Goal: Task Accomplishment & Management: Use online tool/utility

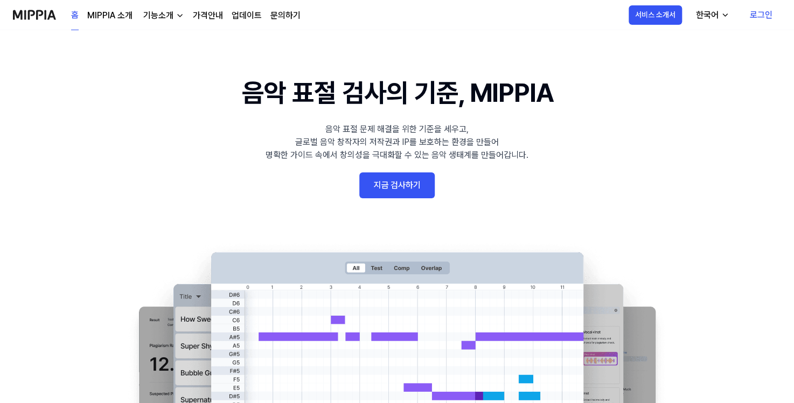
click at [766, 19] on link "로그인" at bounding box center [762, 15] width 40 height 30
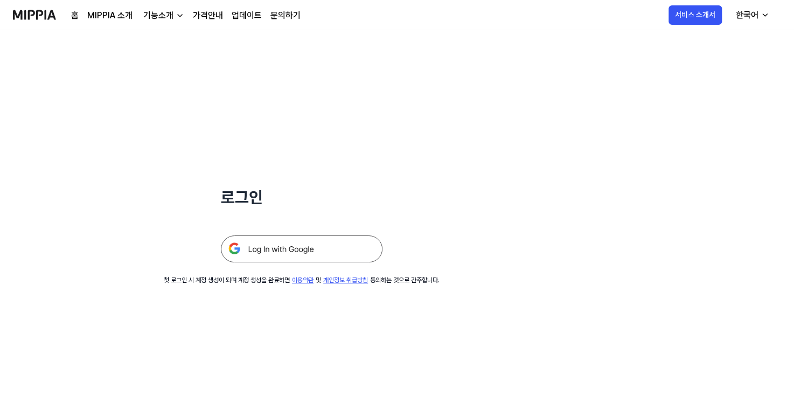
click at [314, 252] on img at bounding box center [302, 248] width 162 height 27
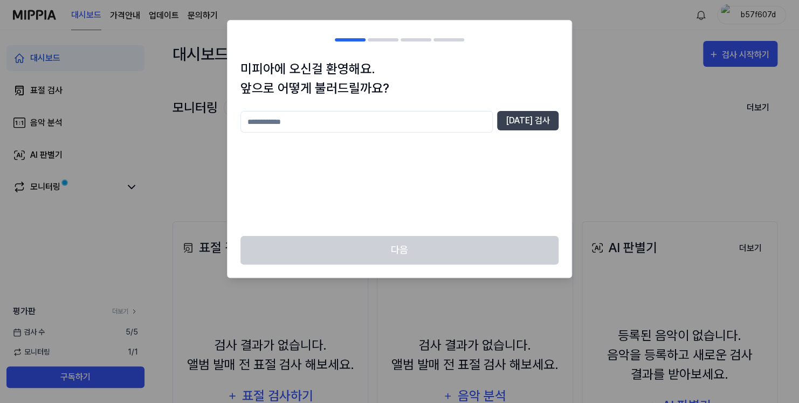
click at [426, 127] on input "text" at bounding box center [366, 122] width 252 height 22
type input "*********"
click at [555, 114] on button "중복 검사" at bounding box center [527, 120] width 61 height 19
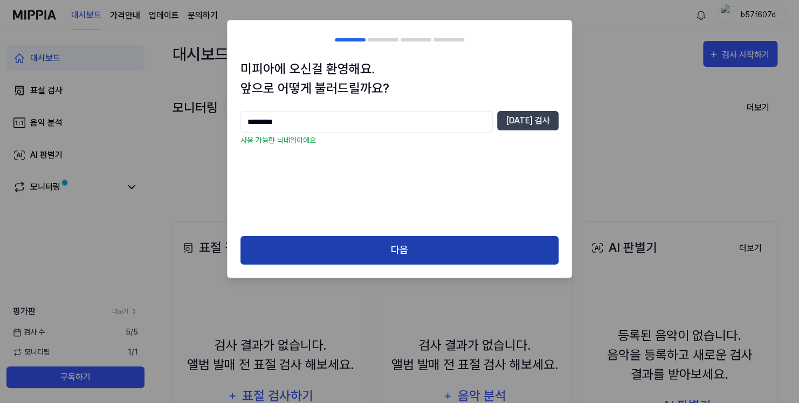
click at [454, 249] on button "다음" at bounding box center [399, 250] width 318 height 29
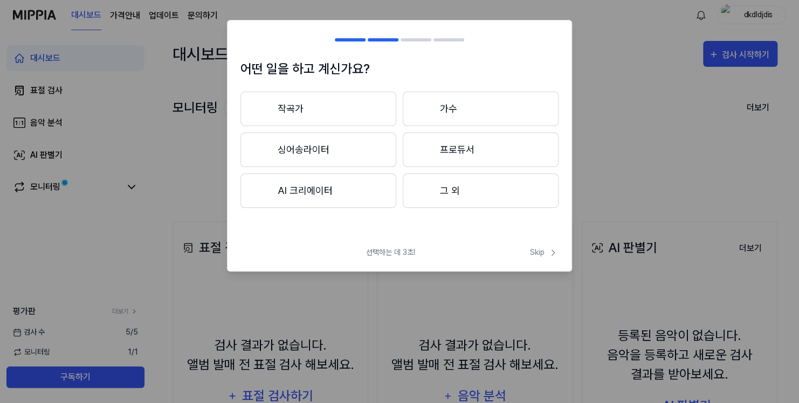
click at [372, 111] on button "작곡가" at bounding box center [318, 109] width 156 height 34
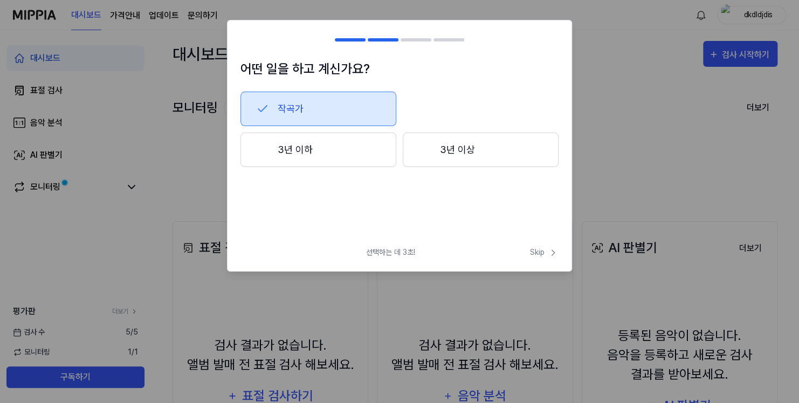
click at [373, 157] on button "3년 이하" at bounding box center [318, 150] width 156 height 34
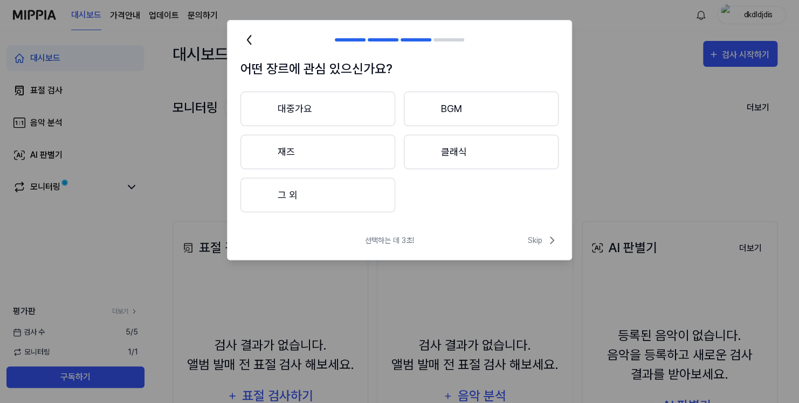
click at [327, 122] on button "대중가요" at bounding box center [317, 109] width 155 height 34
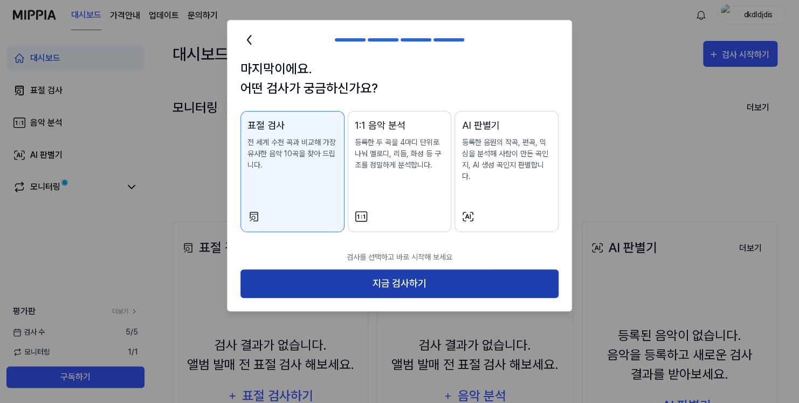
click at [399, 269] on button "지금 검사하기" at bounding box center [399, 283] width 318 height 29
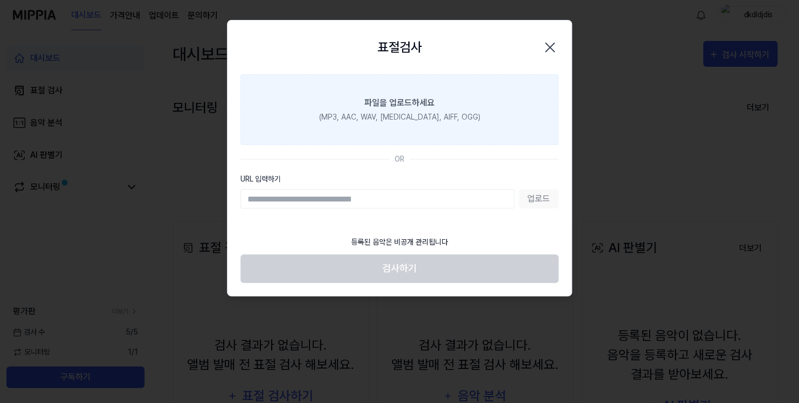
click at [459, 93] on label "파일을 업로드하세요 (MP3, AAC, WAV, FLAC, AIFF, OGG)" at bounding box center [399, 109] width 318 height 71
click at [0, 0] on input "파일을 업로드하세요 (MP3, AAC, WAV, FLAC, AIFF, OGG)" at bounding box center [0, 0] width 0 height 0
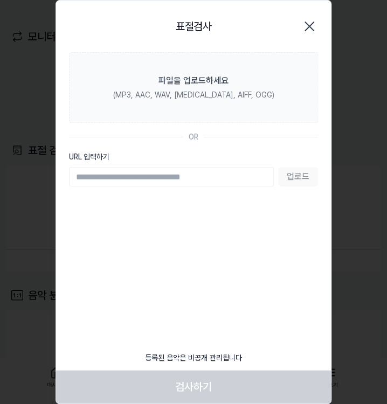
drag, startPoint x: 252, startPoint y: 63, endPoint x: 179, endPoint y: 165, distance: 125.6
drag, startPoint x: 179, startPoint y: 165, endPoint x: 160, endPoint y: 177, distance: 22.7
paste input "**********"
type input "**********"
click at [307, 177] on button "업로드" at bounding box center [298, 176] width 40 height 19
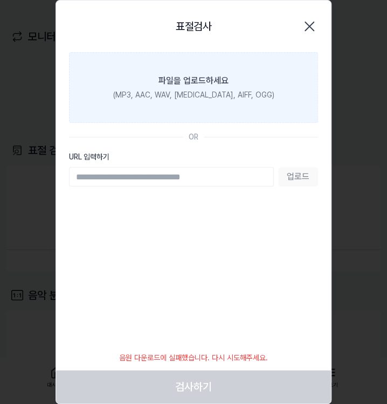
click at [244, 91] on div "(MP3, AAC, WAV, FLAC, AIFF, OGG)" at bounding box center [193, 94] width 161 height 11
click at [0, 0] on input "파일을 업로드하세요 (MP3, AAC, WAV, FLAC, AIFF, OGG)" at bounding box center [0, 0] width 0 height 0
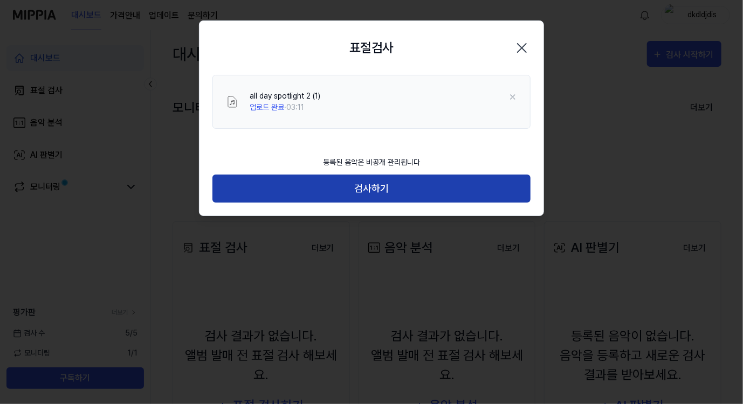
click at [423, 191] on button "검사하기" at bounding box center [371, 189] width 318 height 29
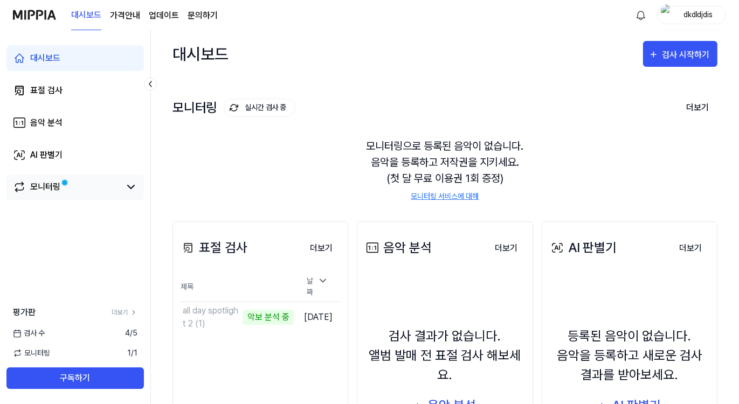
click at [69, 191] on link "모니터링" at bounding box center [66, 187] width 107 height 13
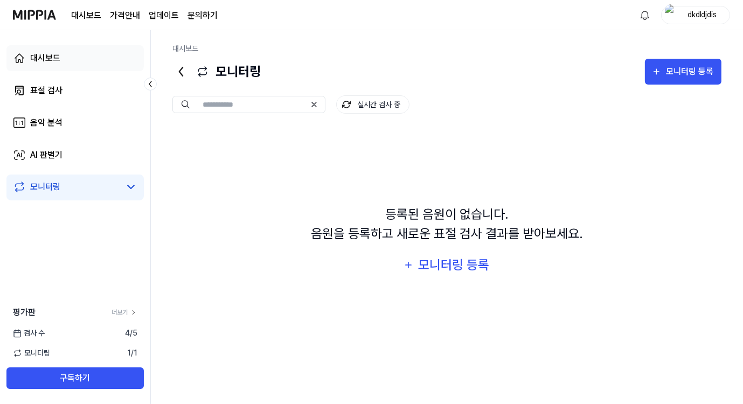
click at [76, 58] on link "대시보드" at bounding box center [74, 58] width 137 height 26
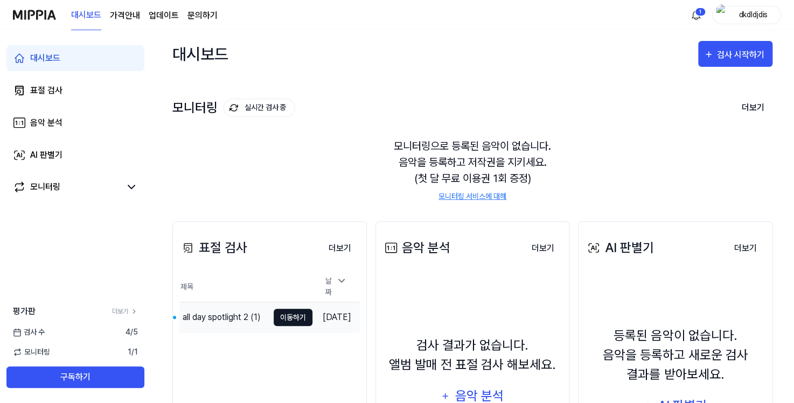
click at [278, 313] on button "이동하기" at bounding box center [293, 317] width 39 height 17
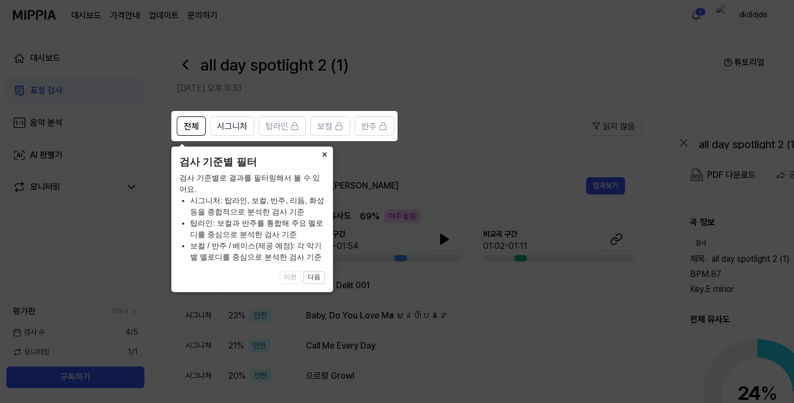
click at [324, 155] on button "×" at bounding box center [324, 154] width 17 height 15
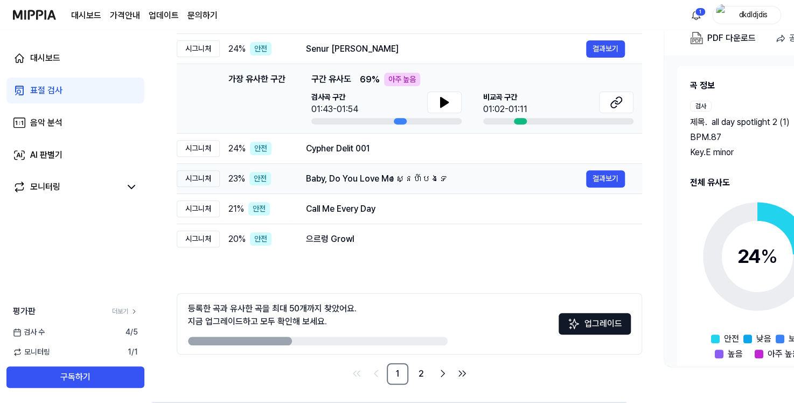
scroll to position [140, 0]
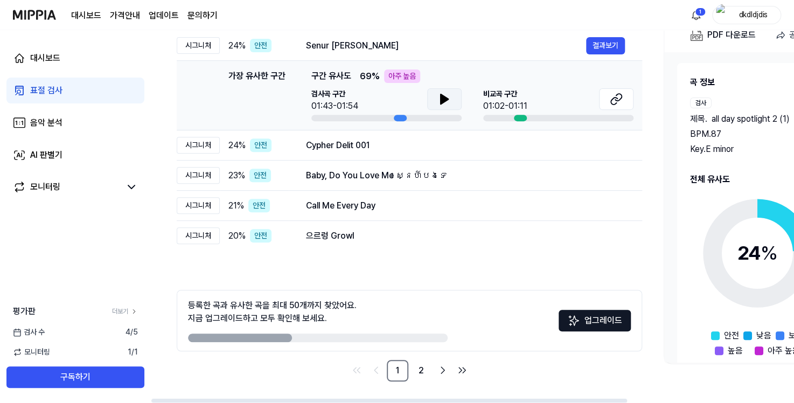
click at [444, 91] on button at bounding box center [444, 99] width 34 height 22
click at [618, 103] on icon at bounding box center [616, 99] width 13 height 13
click at [600, 237] on button "결과보기" at bounding box center [605, 235] width 39 height 17
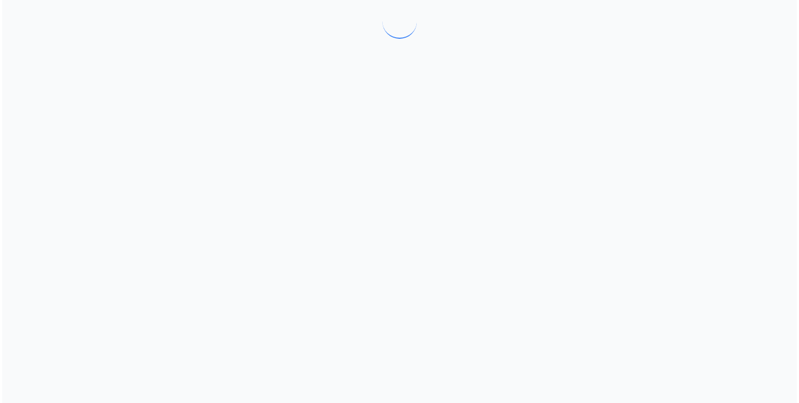
scroll to position [0, 0]
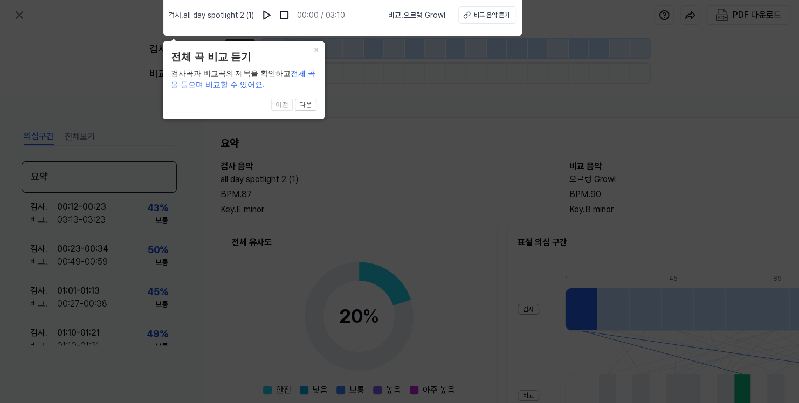
click at [378, 147] on icon at bounding box center [399, 199] width 799 height 408
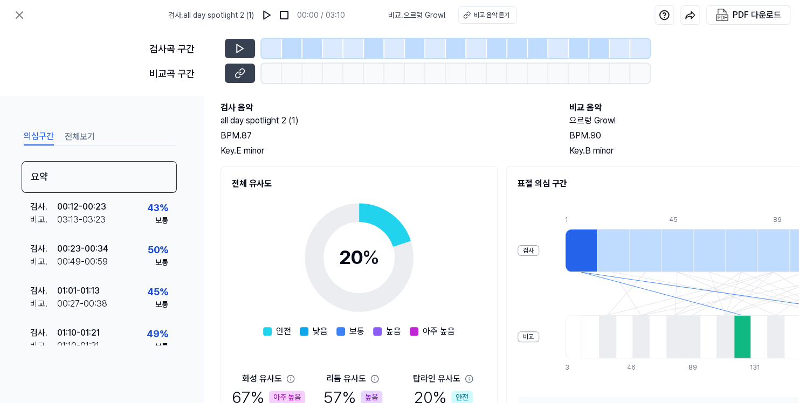
scroll to position [174, 0]
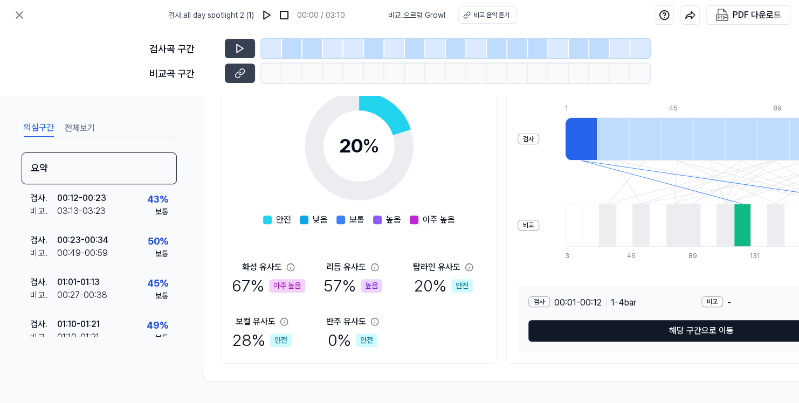
click at [673, 328] on button "해당 구간으로 이동" at bounding box center [701, 331] width 346 height 22
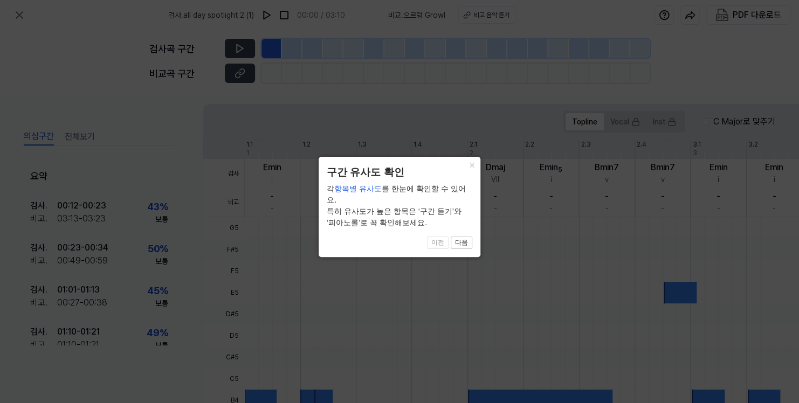
scroll to position [315, 0]
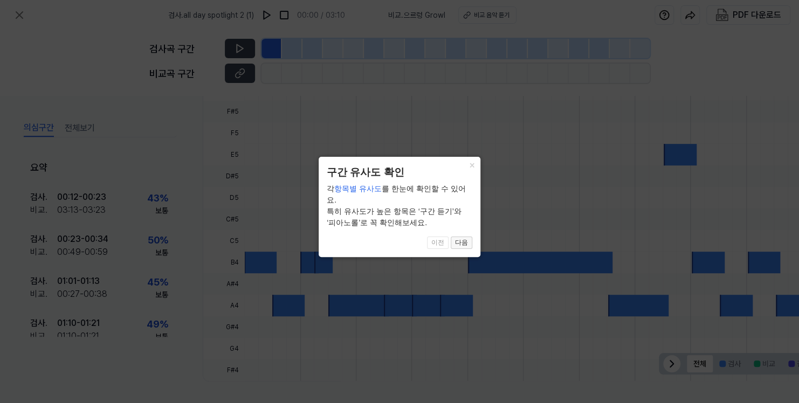
click at [462, 237] on button "다음" at bounding box center [462, 243] width 22 height 13
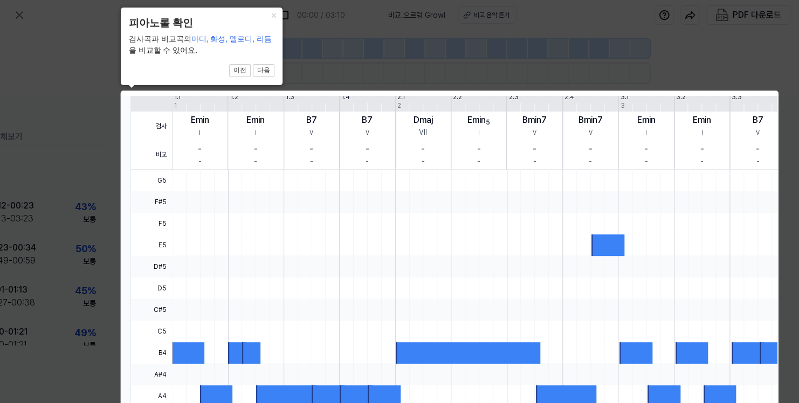
scroll to position [315, 77]
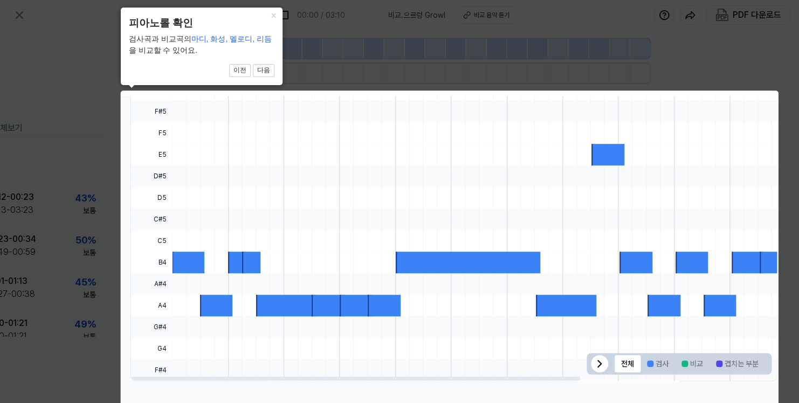
click at [741, 34] on icon at bounding box center [399, 258] width 799 height 517
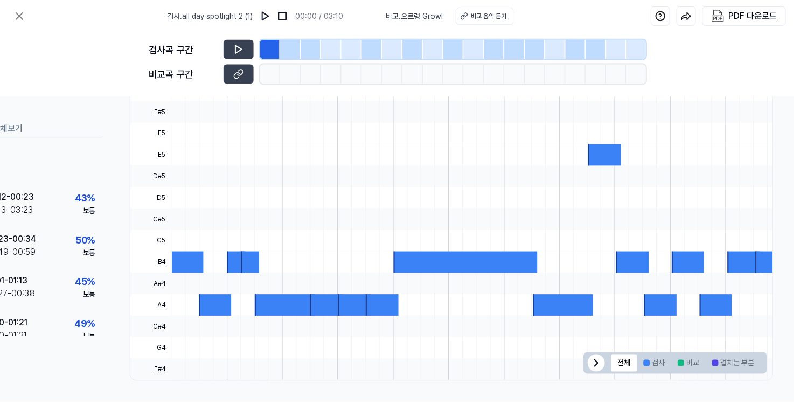
scroll to position [140, 0]
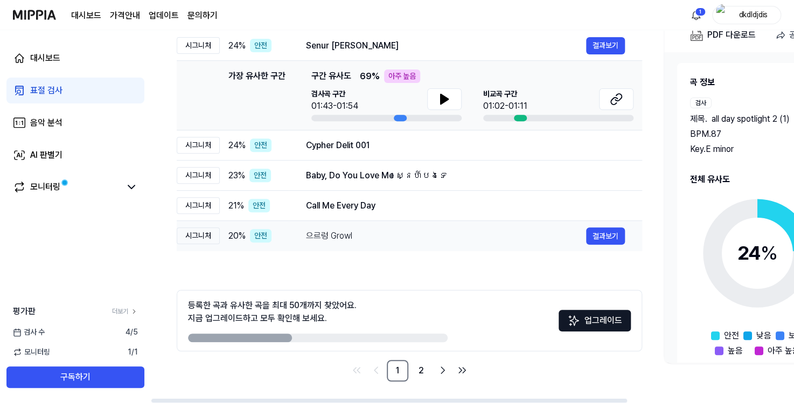
click at [335, 235] on div "으르렁 Growl" at bounding box center [446, 236] width 280 height 13
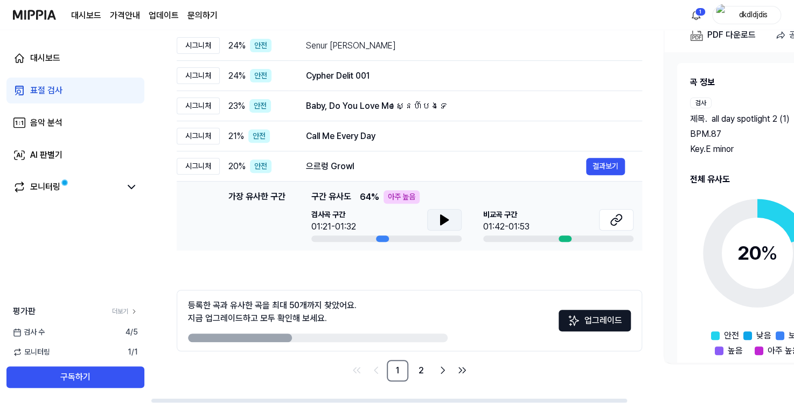
click at [449, 218] on icon at bounding box center [444, 219] width 13 height 13
click at [607, 221] on button at bounding box center [616, 220] width 34 height 22
click at [432, 222] on button at bounding box center [444, 220] width 34 height 22
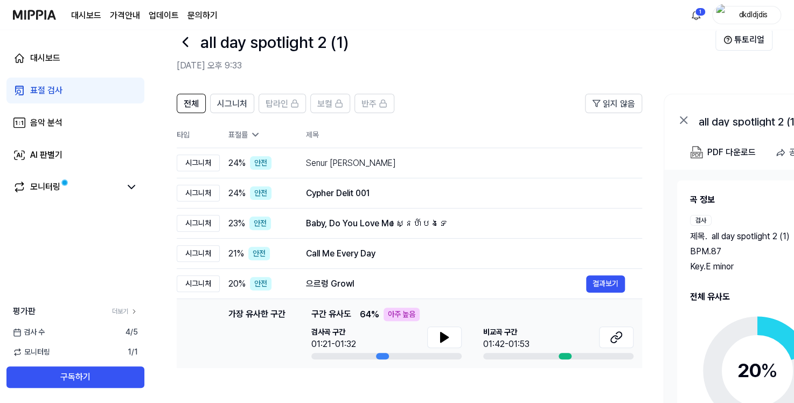
scroll to position [0, 0]
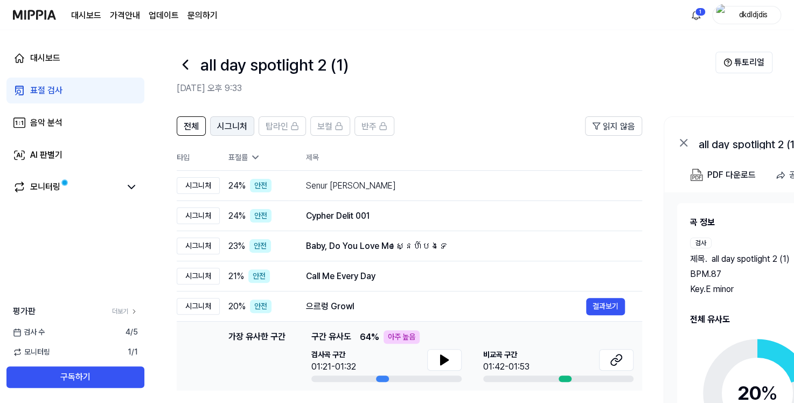
click at [248, 127] on button "시그니처" at bounding box center [232, 125] width 44 height 19
click at [229, 123] on span "시그니처" at bounding box center [232, 126] width 30 height 13
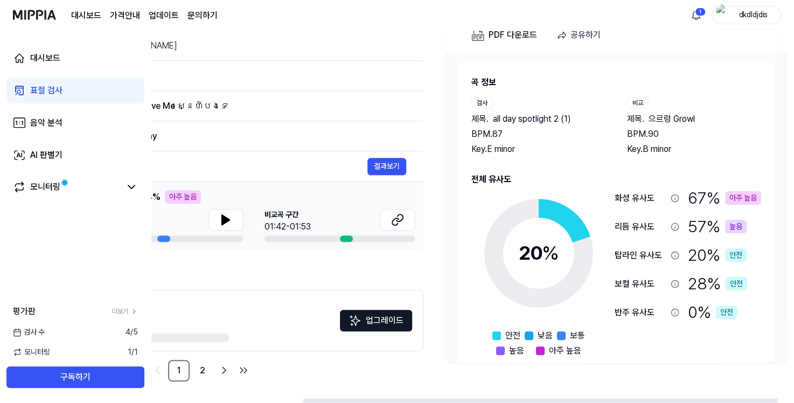
scroll to position [0, 225]
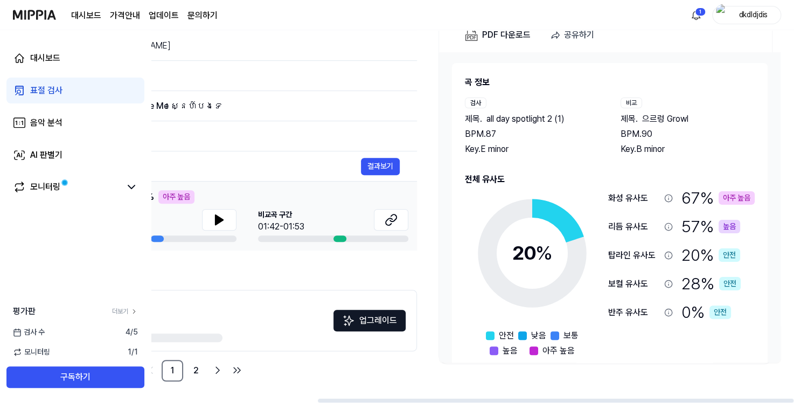
drag, startPoint x: 734, startPoint y: 84, endPoint x: 484, endPoint y: 102, distance: 250.7
click at [484, 102] on div "곡 정보 검사 제목 . all day spotlight 2 (1) BPM. 87 Key. E minor 비교 제목 . 으르렁 Growl BPM…" at bounding box center [610, 116] width 290 height 80
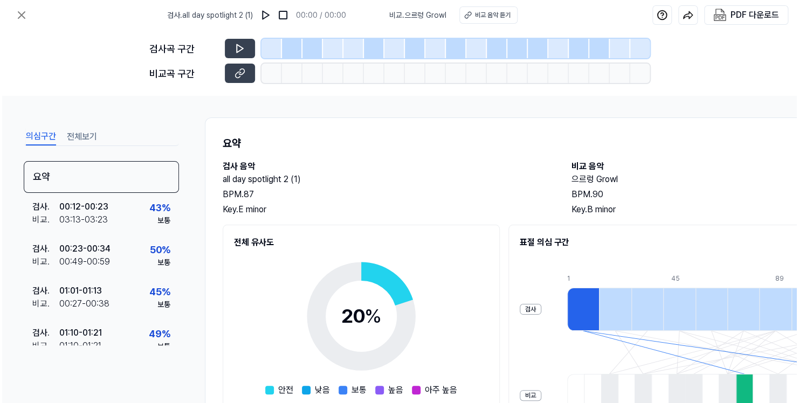
scroll to position [0, 0]
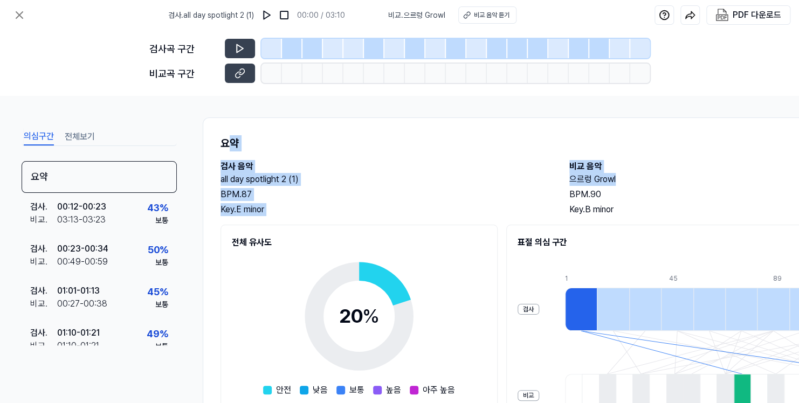
drag, startPoint x: 640, startPoint y: 174, endPoint x: 227, endPoint y: 153, distance: 413.9
click at [227, 153] on div "요약 검사 음악 all day spotlight 2 (1) BPM. 87 Key. E minor 비교 음악 으르렁 Growl BPM. 90 K…" at bounding box center [558, 334] width 711 height 434
click at [743, 178] on h2 "으르렁 Growl" at bounding box center [732, 179] width 327 height 13
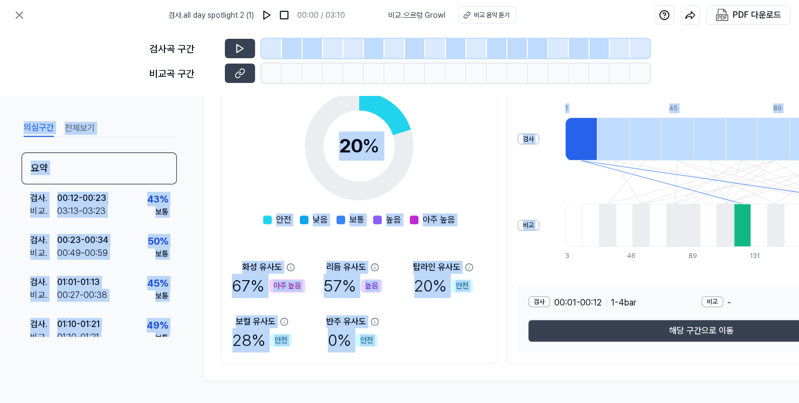
scroll to position [165, 0]
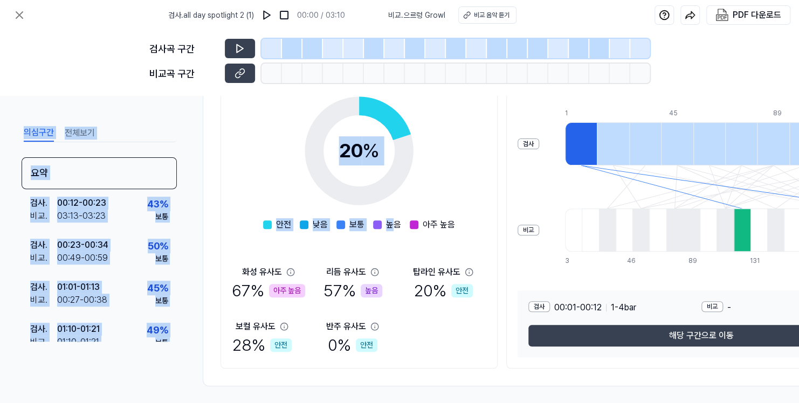
drag, startPoint x: 662, startPoint y: 112, endPoint x: 393, endPoint y: 239, distance: 297.7
click at [393, 239] on div "검사 . all day spotlight 2 (1) 00:00 / 03:10 비교 . 으르렁 Growl 비교 음악 듣기 PDF 다운로드 검사곡…" at bounding box center [399, 201] width 799 height 403
click at [743, 94] on div "검사곡 구간 비교곡 구간" at bounding box center [399, 63] width 799 height 66
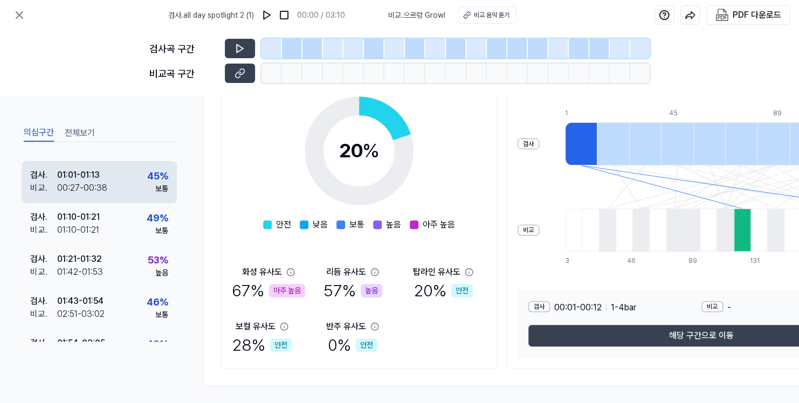
scroll to position [56, 0]
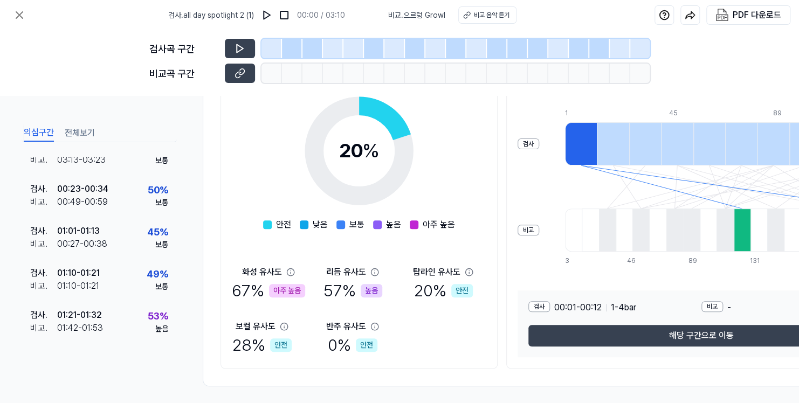
click at [520, 136] on div "검사 비교" at bounding box center [528, 187] width 22 height 172
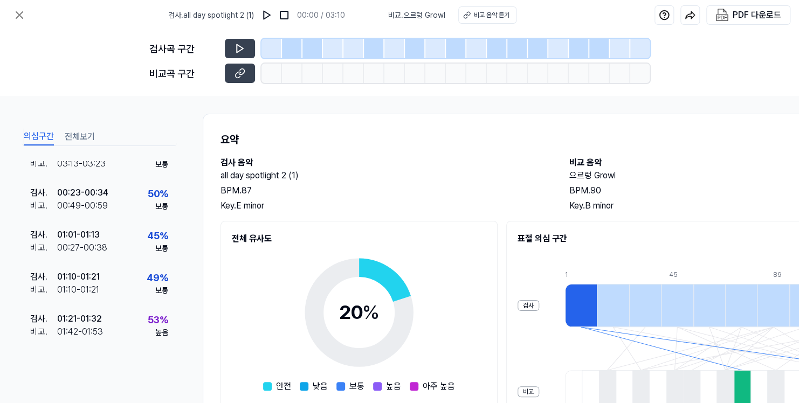
scroll to position [0, 0]
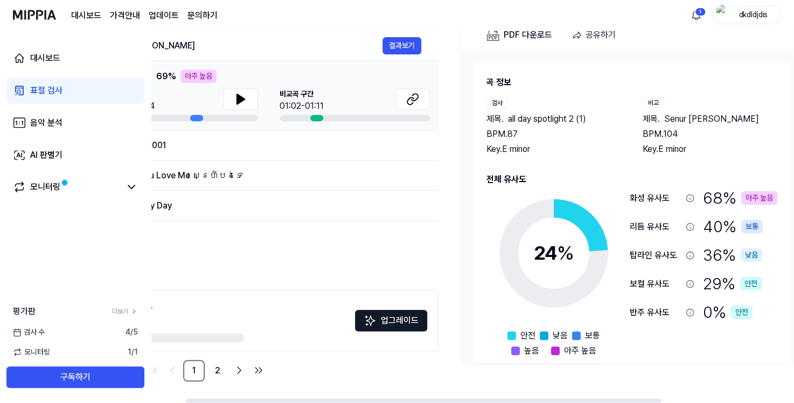
scroll to position [0, 225]
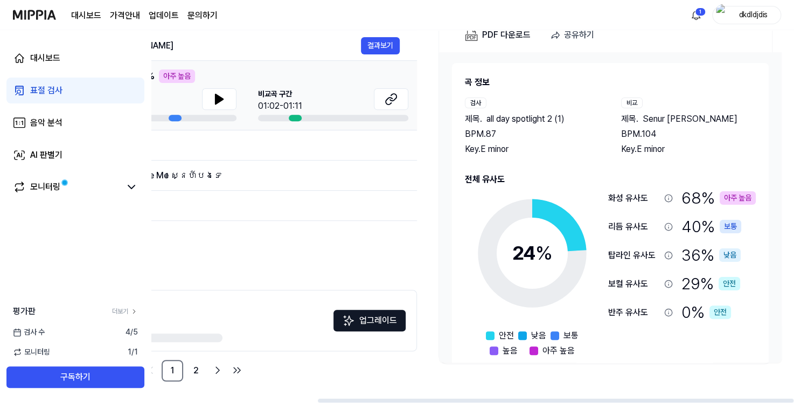
drag, startPoint x: 362, startPoint y: 400, endPoint x: 548, endPoint y: 376, distance: 188.0
click at [544, 400] on div at bounding box center [556, 401] width 476 height 4
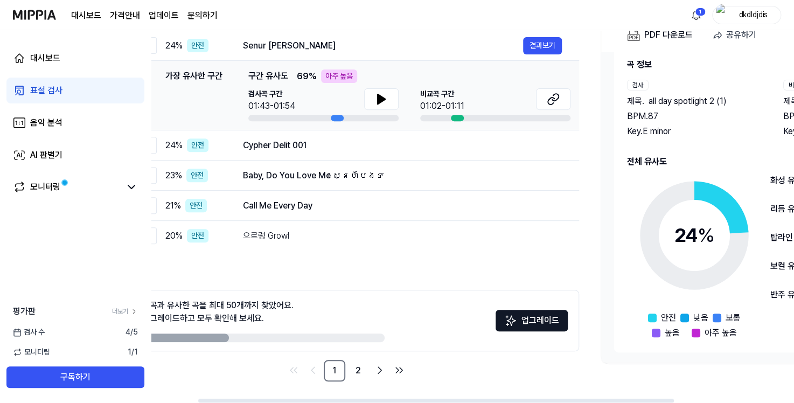
scroll to position [0, 0]
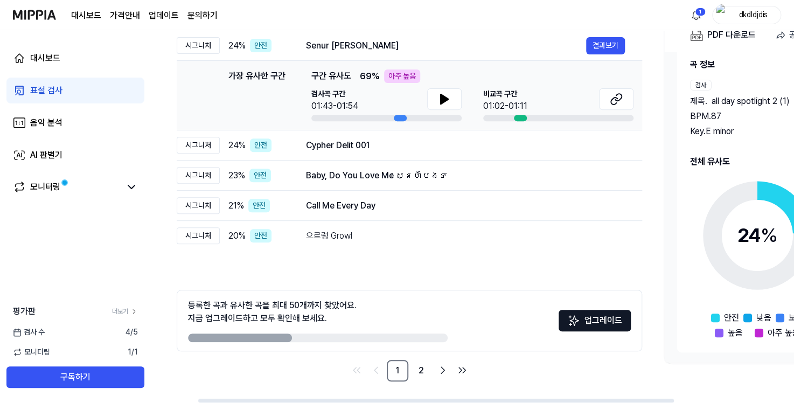
drag, startPoint x: 617, startPoint y: 402, endPoint x: 413, endPoint y: 405, distance: 204.3
click at [413, 403] on div at bounding box center [436, 401] width 476 height 4
click at [429, 370] on link "2" at bounding box center [422, 371] width 22 height 22
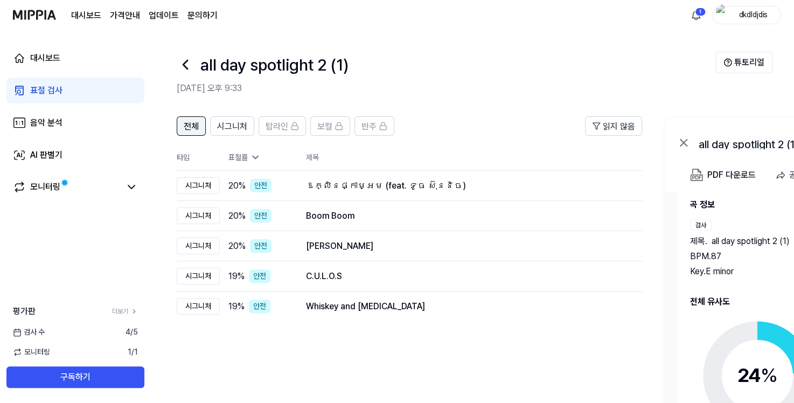
click at [197, 129] on span "전체" at bounding box center [191, 126] width 15 height 13
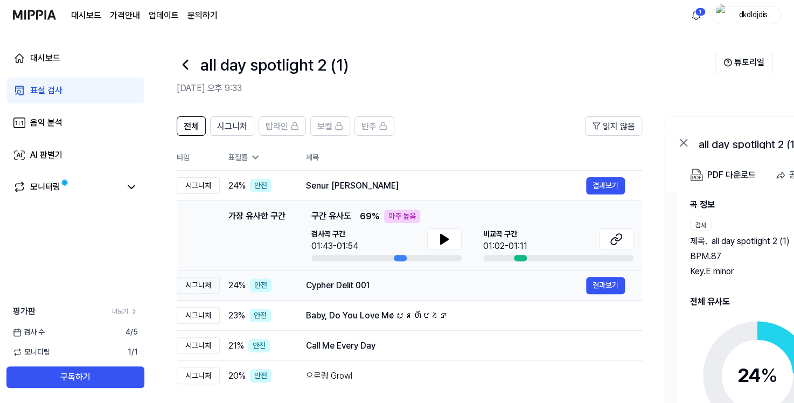
click at [401, 290] on div "Cypher Delit 001" at bounding box center [446, 285] width 280 height 13
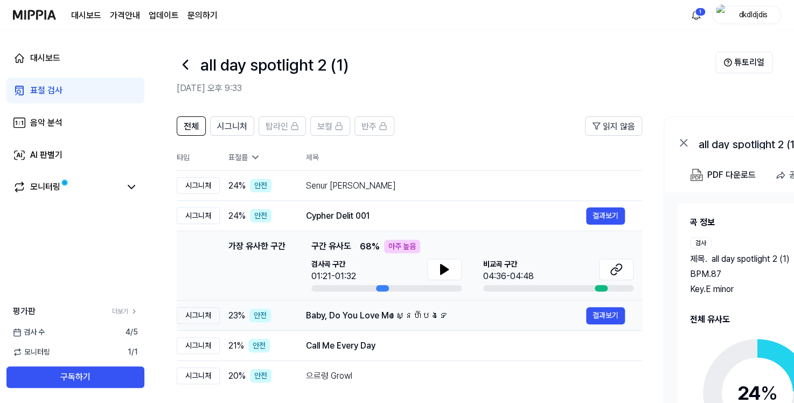
click at [391, 324] on td "Baby, Do You Love Me ស្នេហ៍បងទេ 결과보기" at bounding box center [466, 316] width 354 height 30
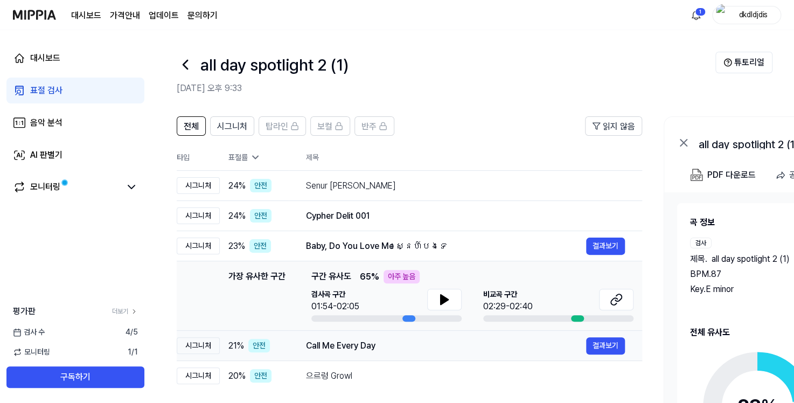
click at [385, 355] on td "Call Me Every Day 결과보기" at bounding box center [466, 346] width 354 height 30
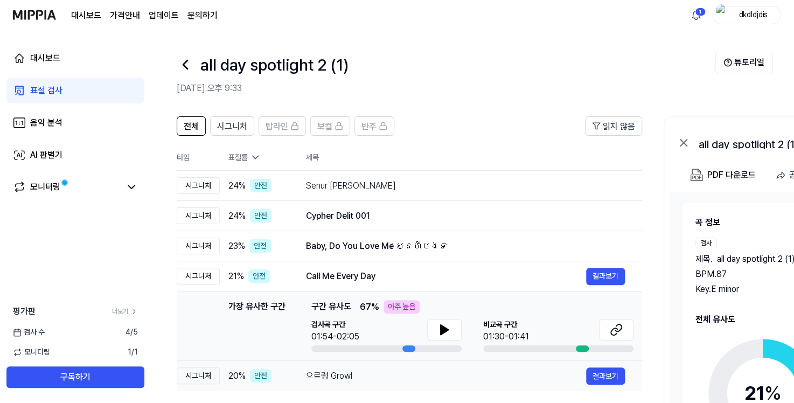
click at [387, 380] on div "으르렁 Growl" at bounding box center [446, 376] width 280 height 13
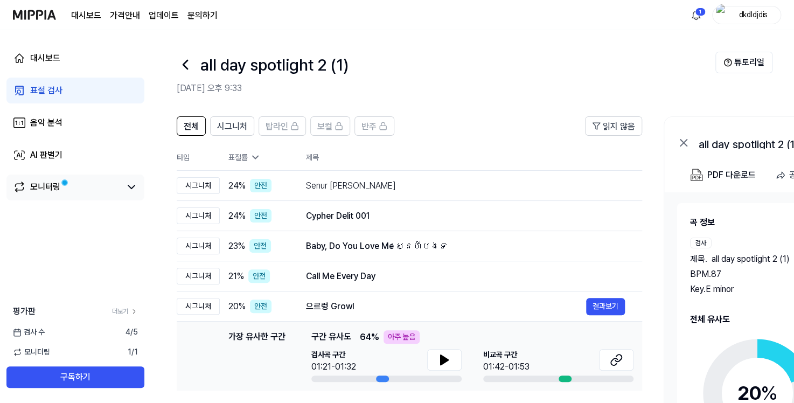
click at [57, 187] on div "모니터링" at bounding box center [45, 187] width 30 height 13
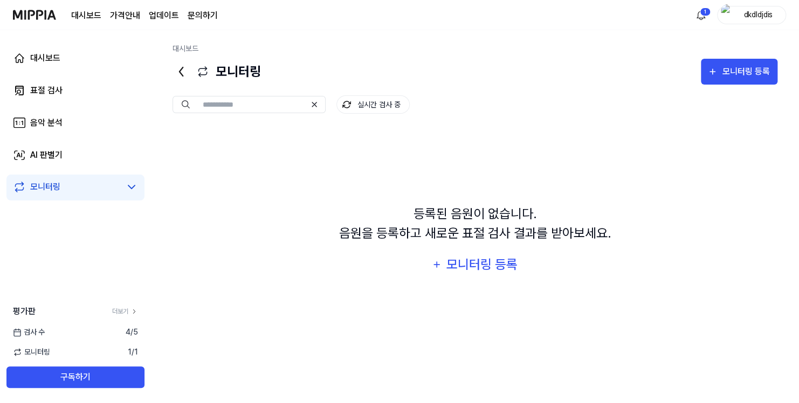
click at [104, 72] on div "대시보드 표절 검사 음악 분석 AI 판별기 모니터링" at bounding box center [75, 122] width 151 height 185
click at [100, 65] on link "대시보드" at bounding box center [75, 58] width 138 height 26
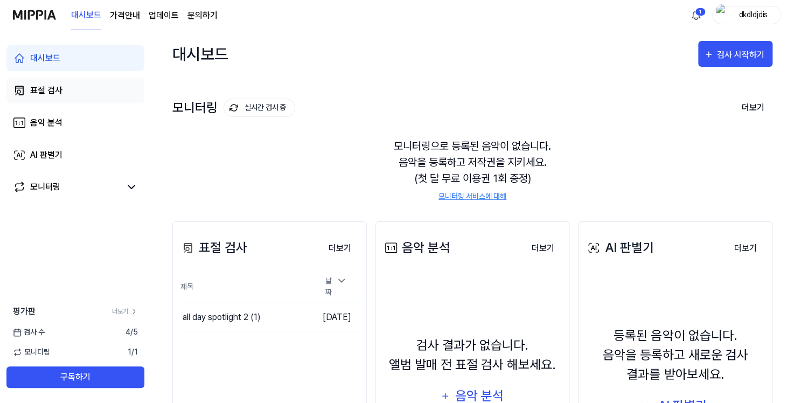
click at [87, 88] on link "표절 검사" at bounding box center [75, 91] width 138 height 26
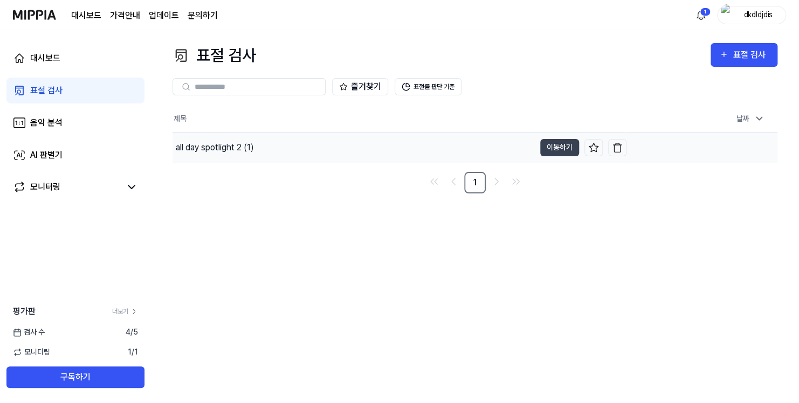
click at [339, 148] on div "all day spotlight 2 (1)" at bounding box center [353, 148] width 362 height 30
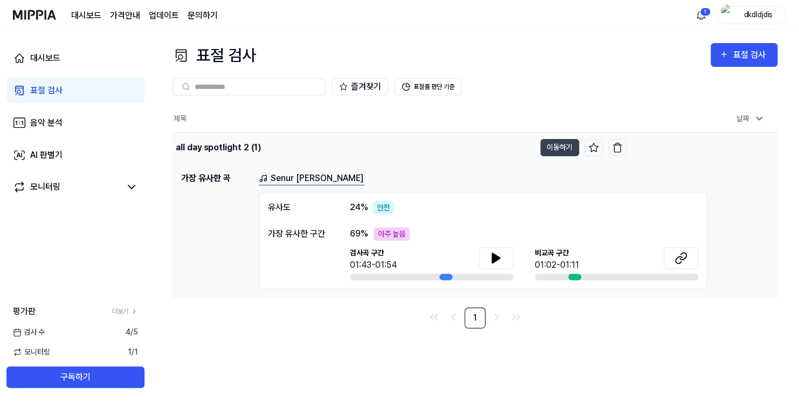
click at [249, 153] on div "all day spotlight 2 (1)" at bounding box center [218, 147] width 85 height 13
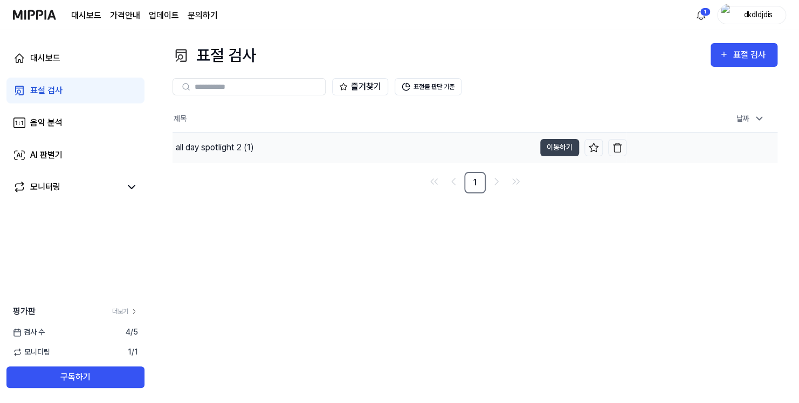
click at [246, 142] on div "all day spotlight 2 (1)" at bounding box center [215, 147] width 78 height 13
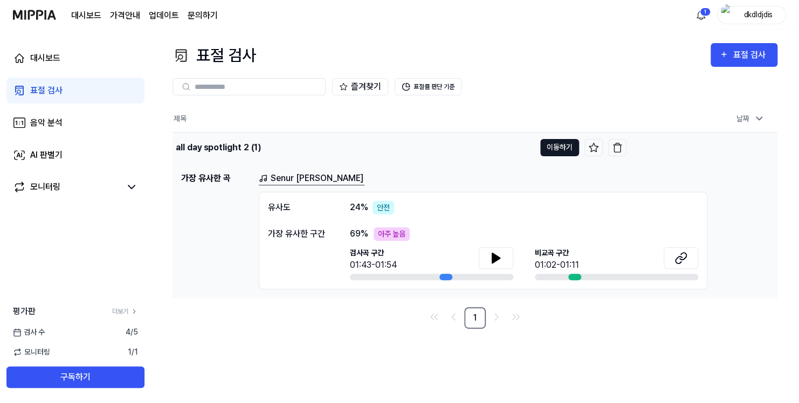
click at [565, 145] on button "이동하기" at bounding box center [559, 147] width 39 height 17
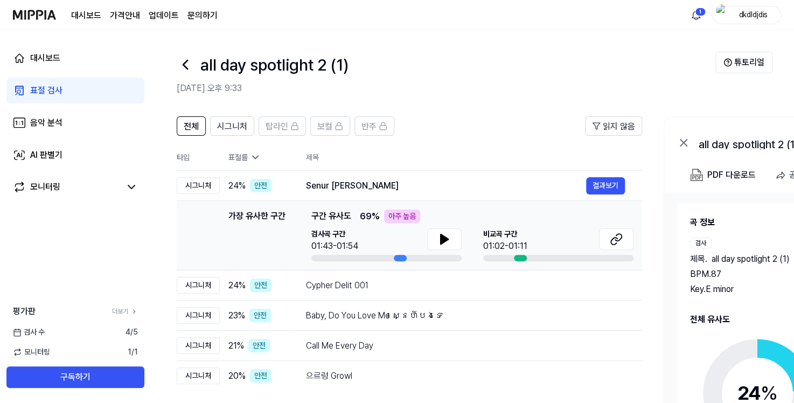
click at [743, 18] on div "dkdldjdis" at bounding box center [746, 15] width 69 height 18
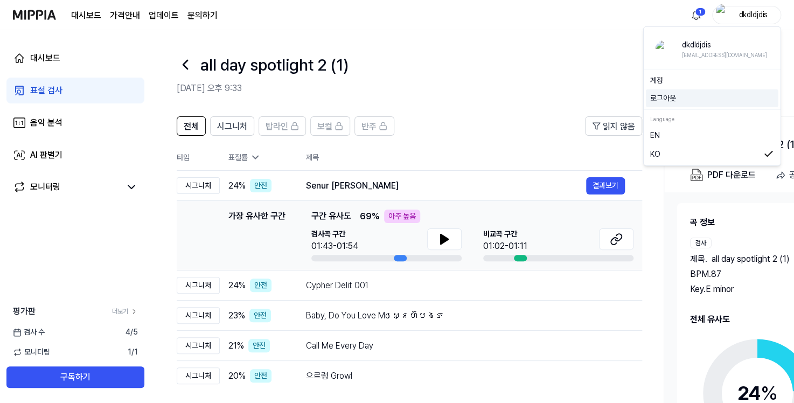
click at [704, 103] on button "로그아웃" at bounding box center [712, 98] width 124 height 11
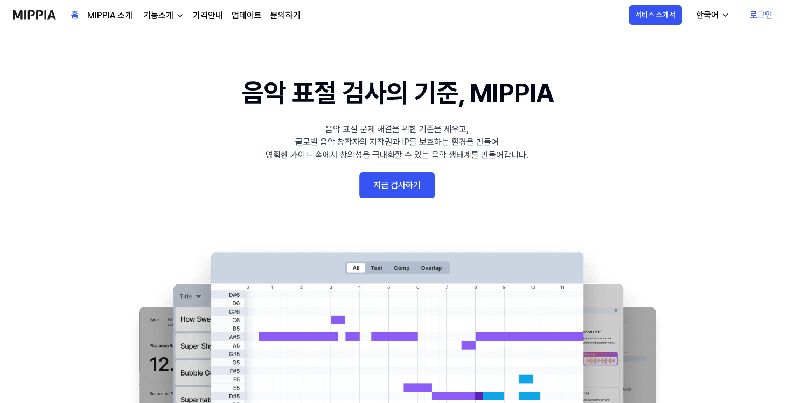
click at [771, 16] on link "로그인" at bounding box center [762, 15] width 40 height 30
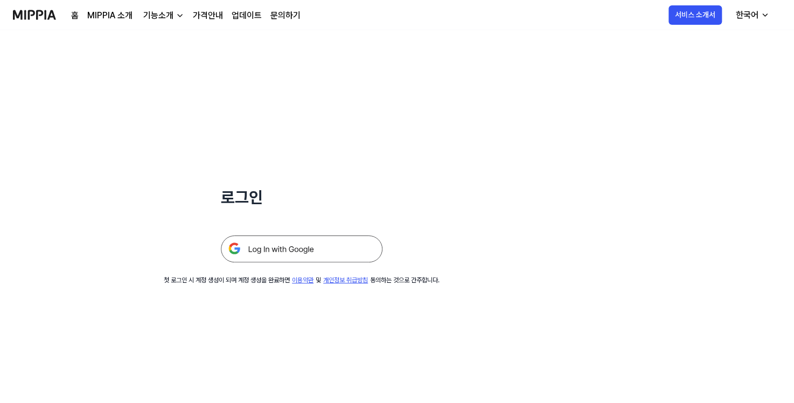
click at [283, 250] on img at bounding box center [302, 248] width 162 height 27
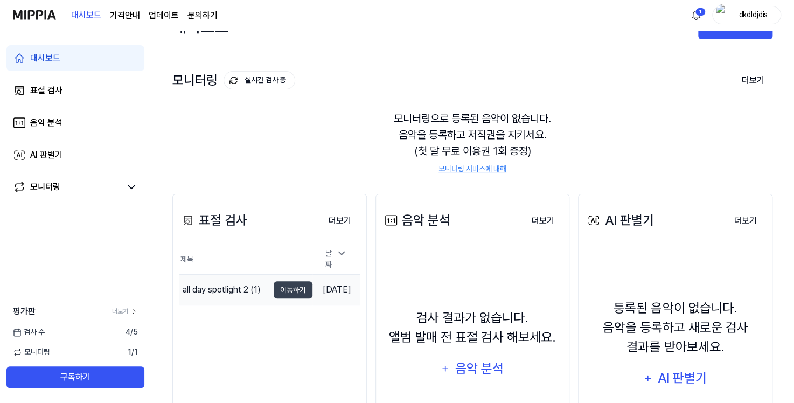
scroll to position [126, 0]
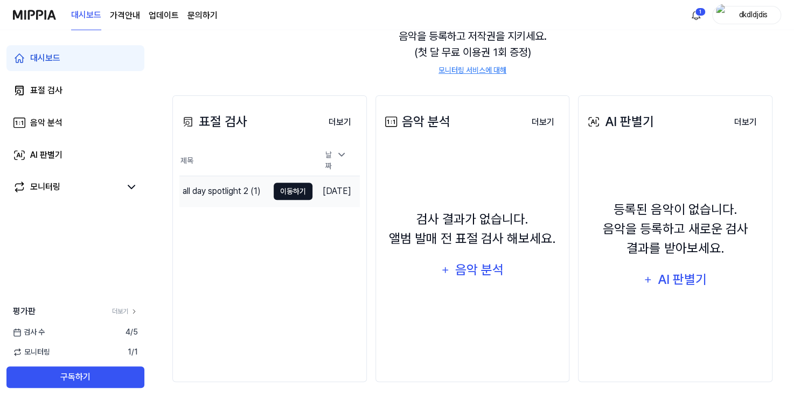
click at [281, 190] on button "이동하기" at bounding box center [293, 191] width 39 height 17
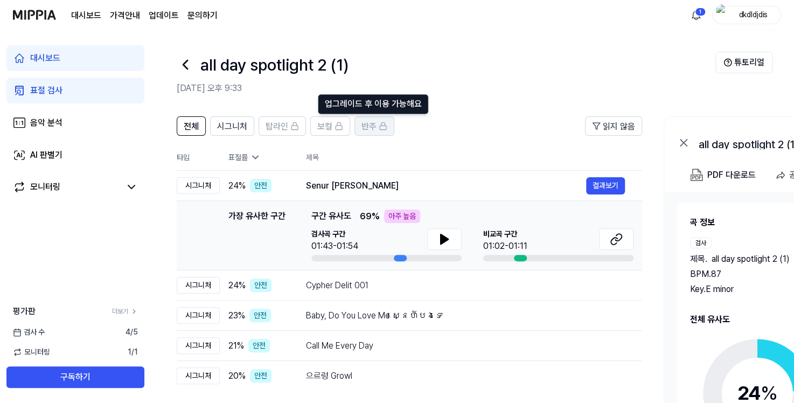
click at [363, 125] on span "반주" at bounding box center [369, 126] width 15 height 13
click at [369, 128] on span "반주" at bounding box center [369, 126] width 15 height 13
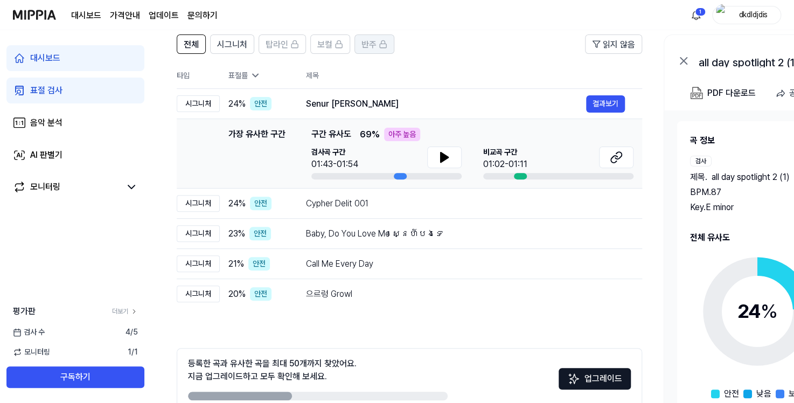
scroll to position [140, 0]
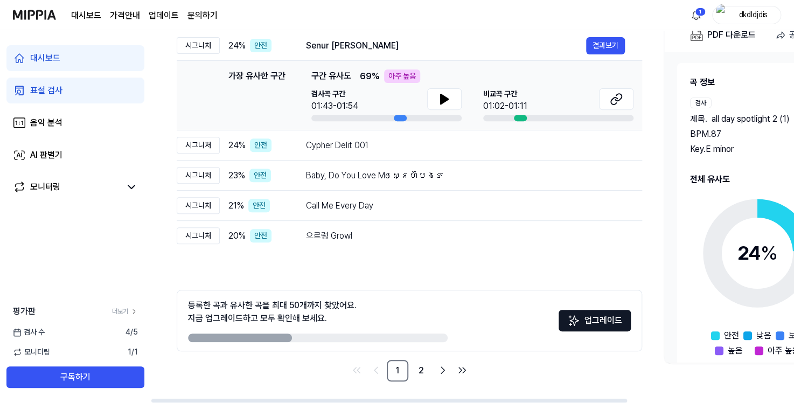
click at [615, 320] on button "업그레이드" at bounding box center [595, 321] width 72 height 22
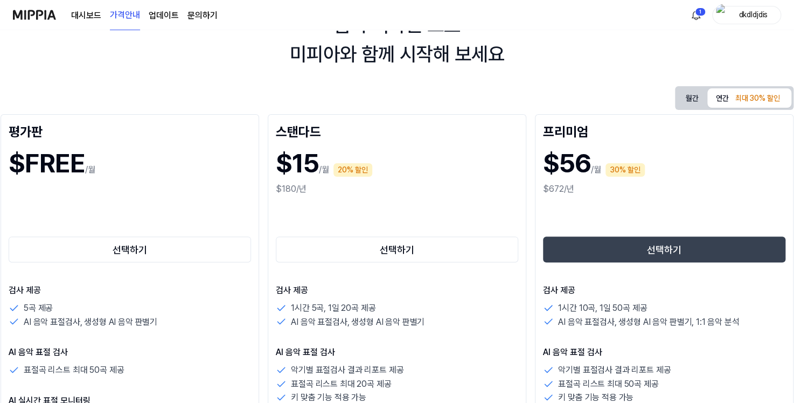
scroll to position [54, 0]
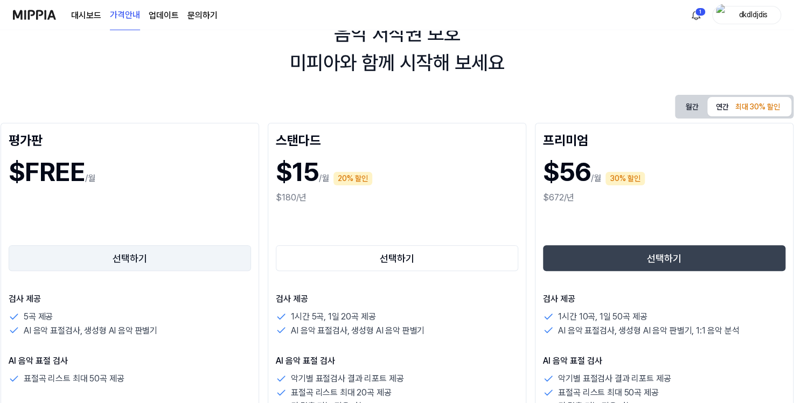
click at [154, 256] on button "선택하기" at bounding box center [130, 258] width 242 height 26
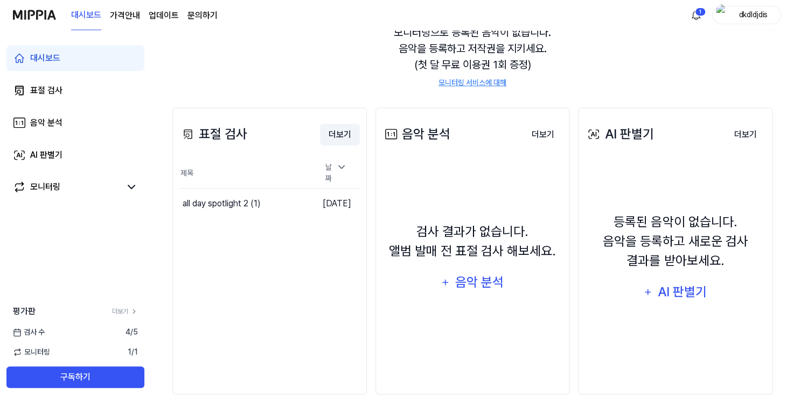
scroll to position [126, 0]
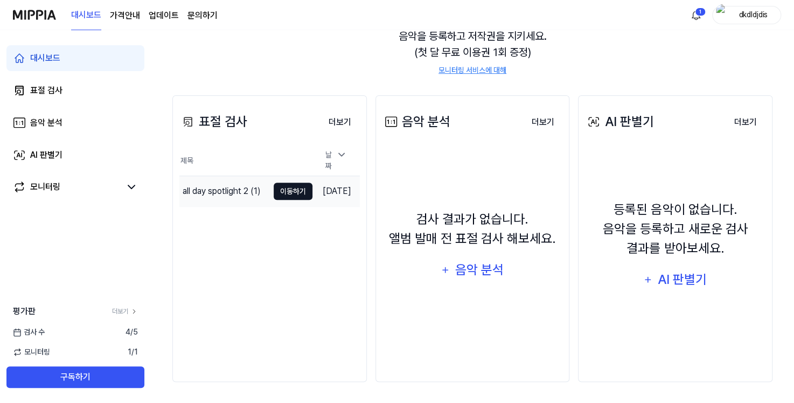
click at [274, 185] on button "이동하기" at bounding box center [293, 191] width 39 height 17
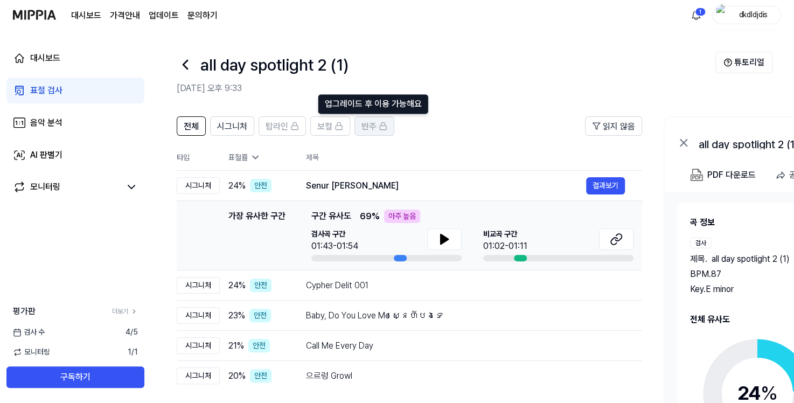
click at [372, 125] on span "반주" at bounding box center [369, 126] width 15 height 13
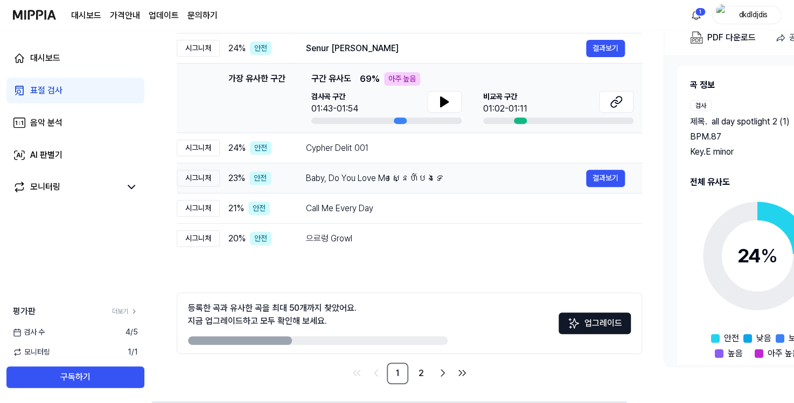
scroll to position [140, 0]
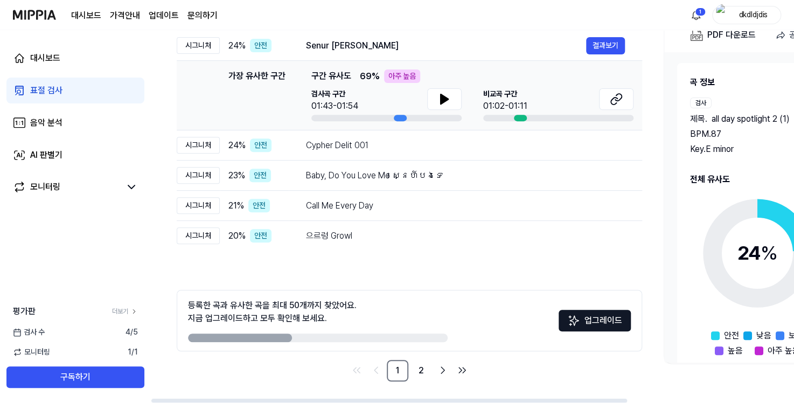
click at [593, 316] on button "업그레이드" at bounding box center [595, 321] width 72 height 22
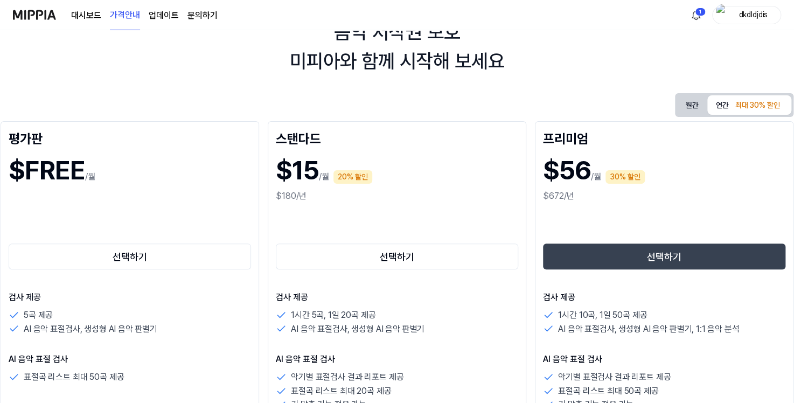
scroll to position [0, 0]
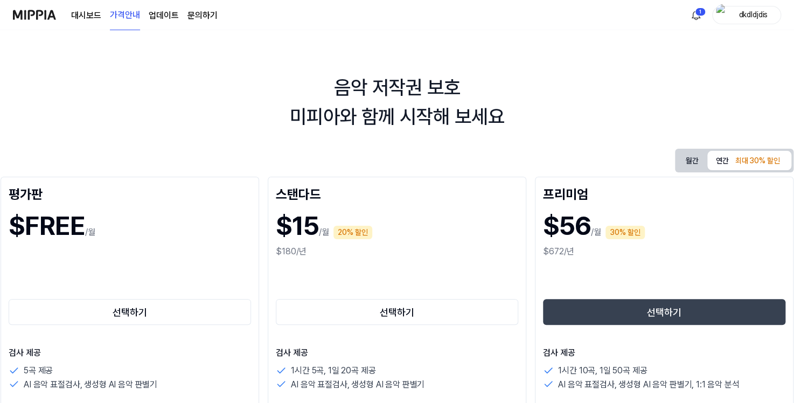
click at [34, 9] on img at bounding box center [34, 15] width 43 height 30
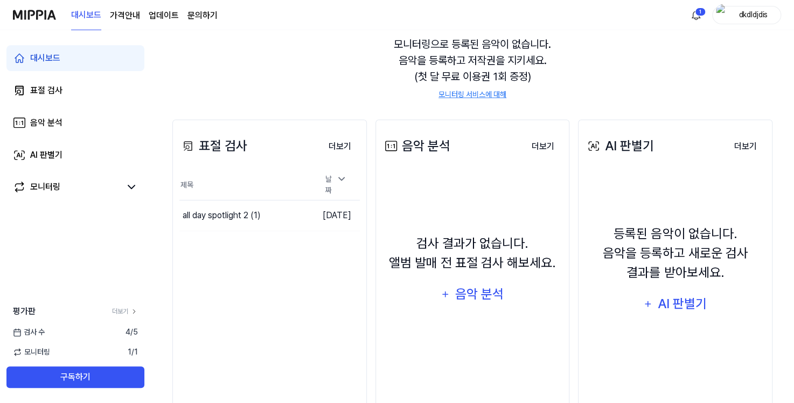
scroll to position [108, 0]
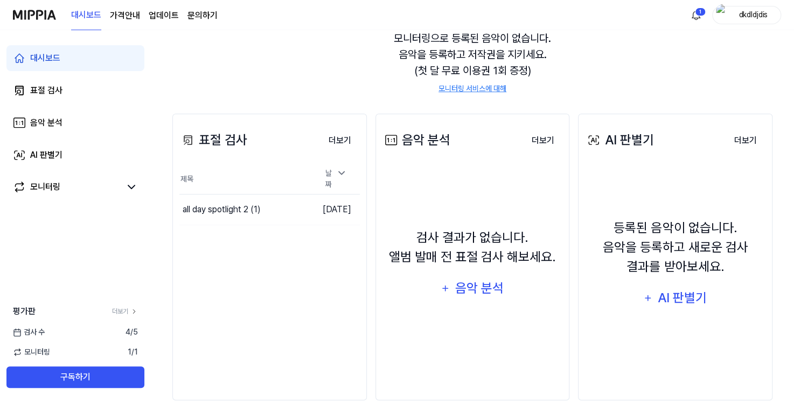
click at [772, 16] on div "dkdldjdis" at bounding box center [753, 15] width 42 height 12
click at [684, 98] on button "로그아웃" at bounding box center [712, 98] width 124 height 11
